Goal: Transaction & Acquisition: Purchase product/service

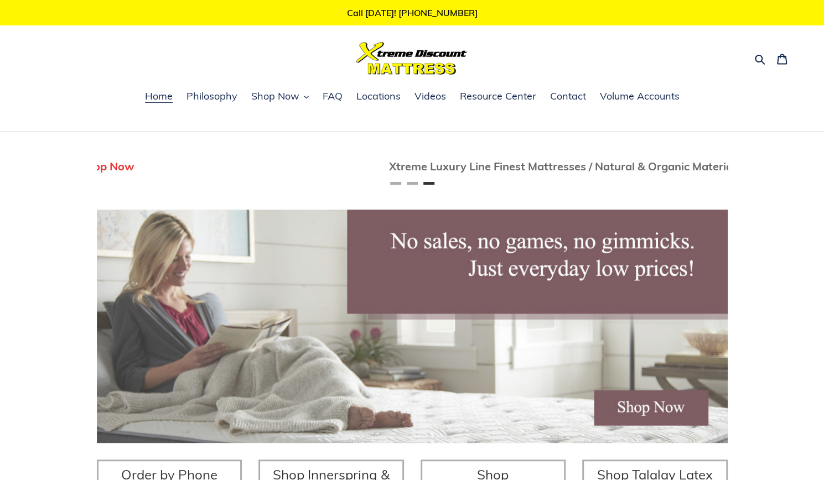
scroll to position [0, 1262]
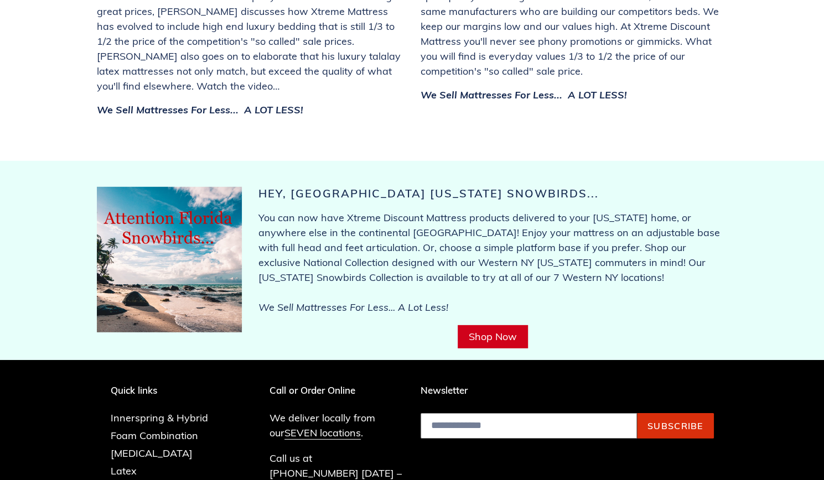
click at [498, 325] on link "Shop Now" at bounding box center [493, 336] width 70 height 23
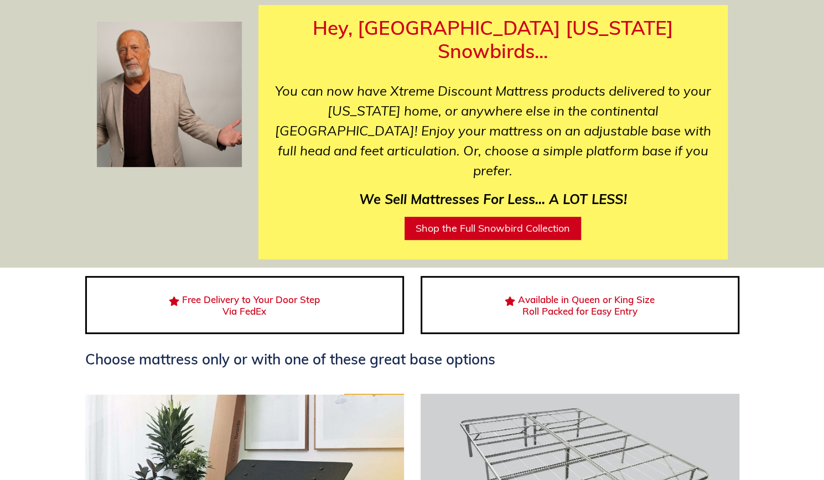
scroll to position [133, 0]
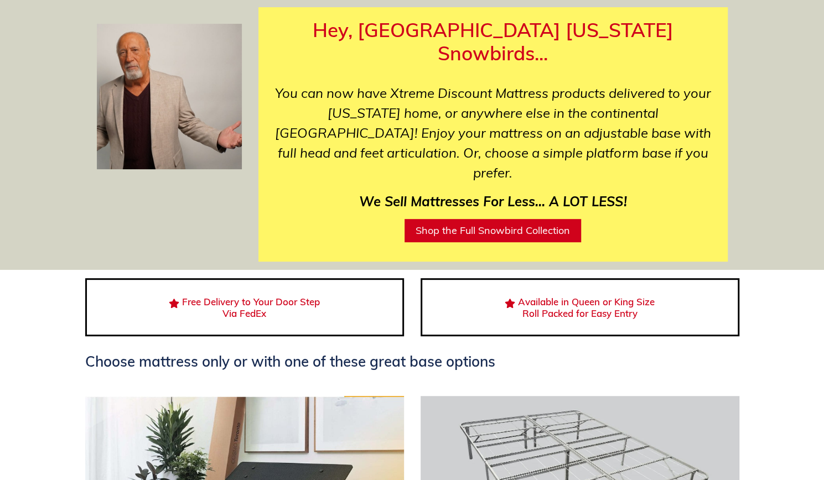
click at [548, 219] on link "Shop the Full Snowbird Collection" at bounding box center [493, 230] width 177 height 23
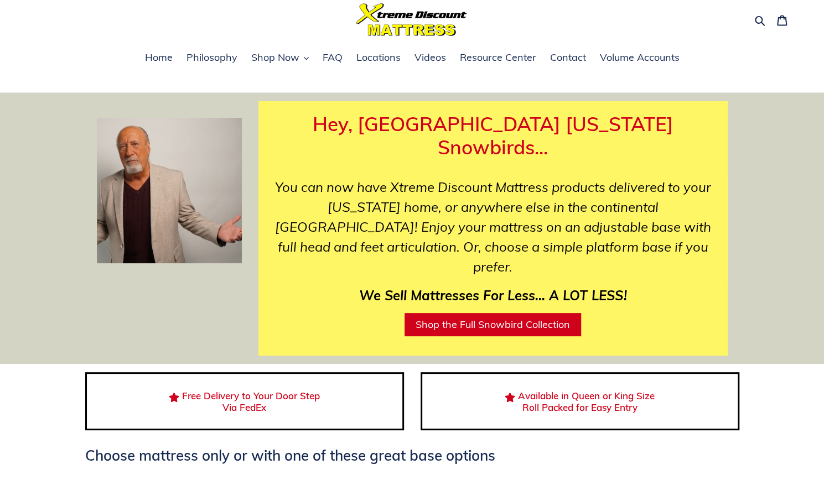
scroll to position [33, 0]
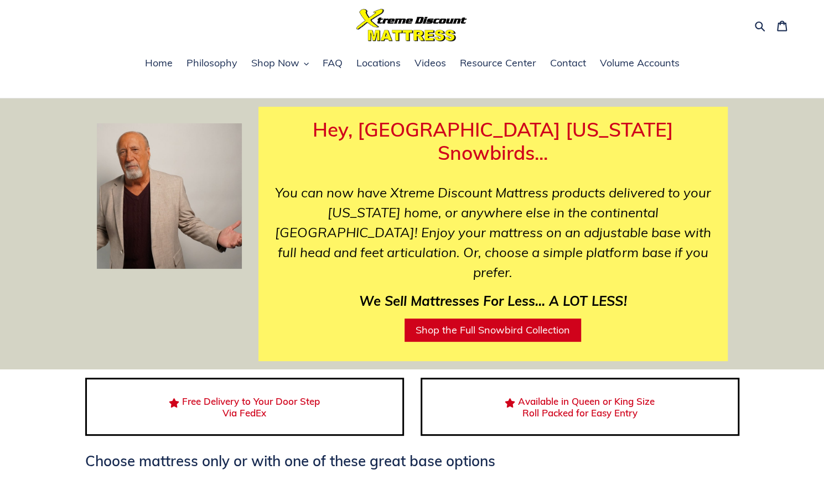
click at [519, 319] on link "Shop the Full Snowbird Collection" at bounding box center [493, 330] width 177 height 23
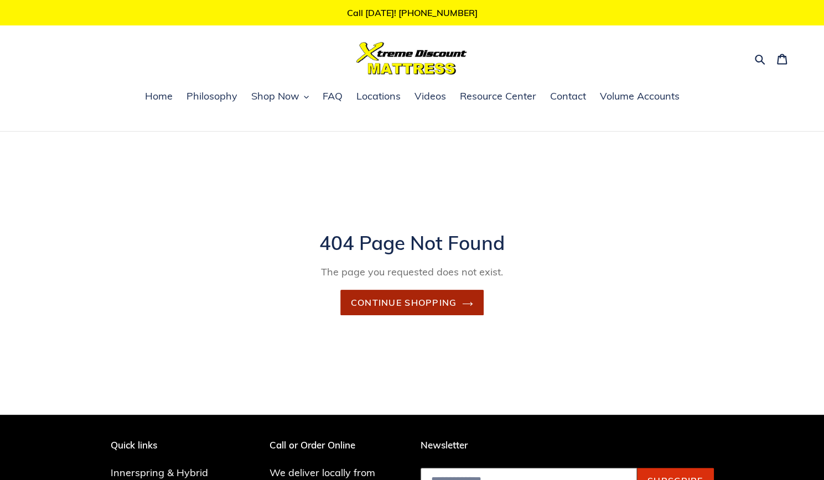
click at [433, 304] on link "Continue shopping" at bounding box center [412, 302] width 144 height 25
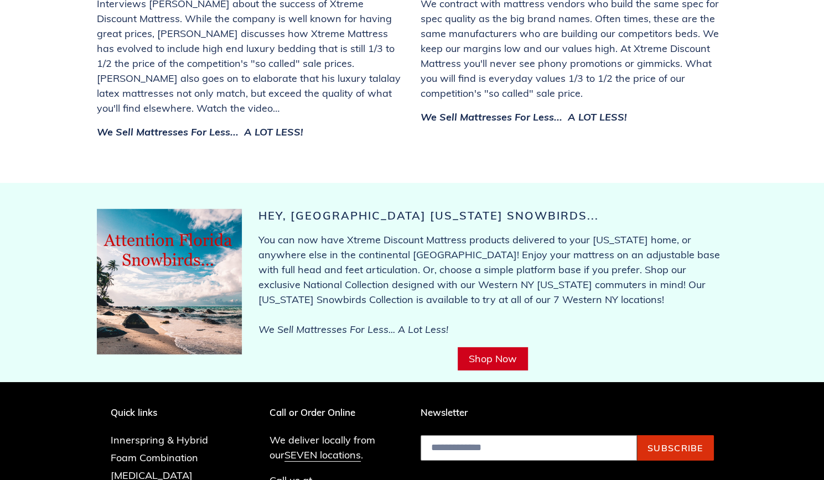
scroll to position [4209, 0]
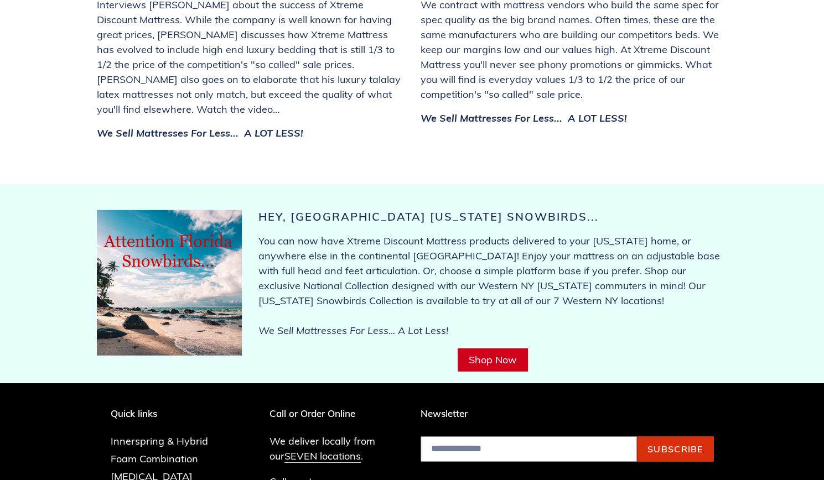
click at [498, 349] on link "Shop Now" at bounding box center [493, 360] width 70 height 23
